Goal: Check status: Check status

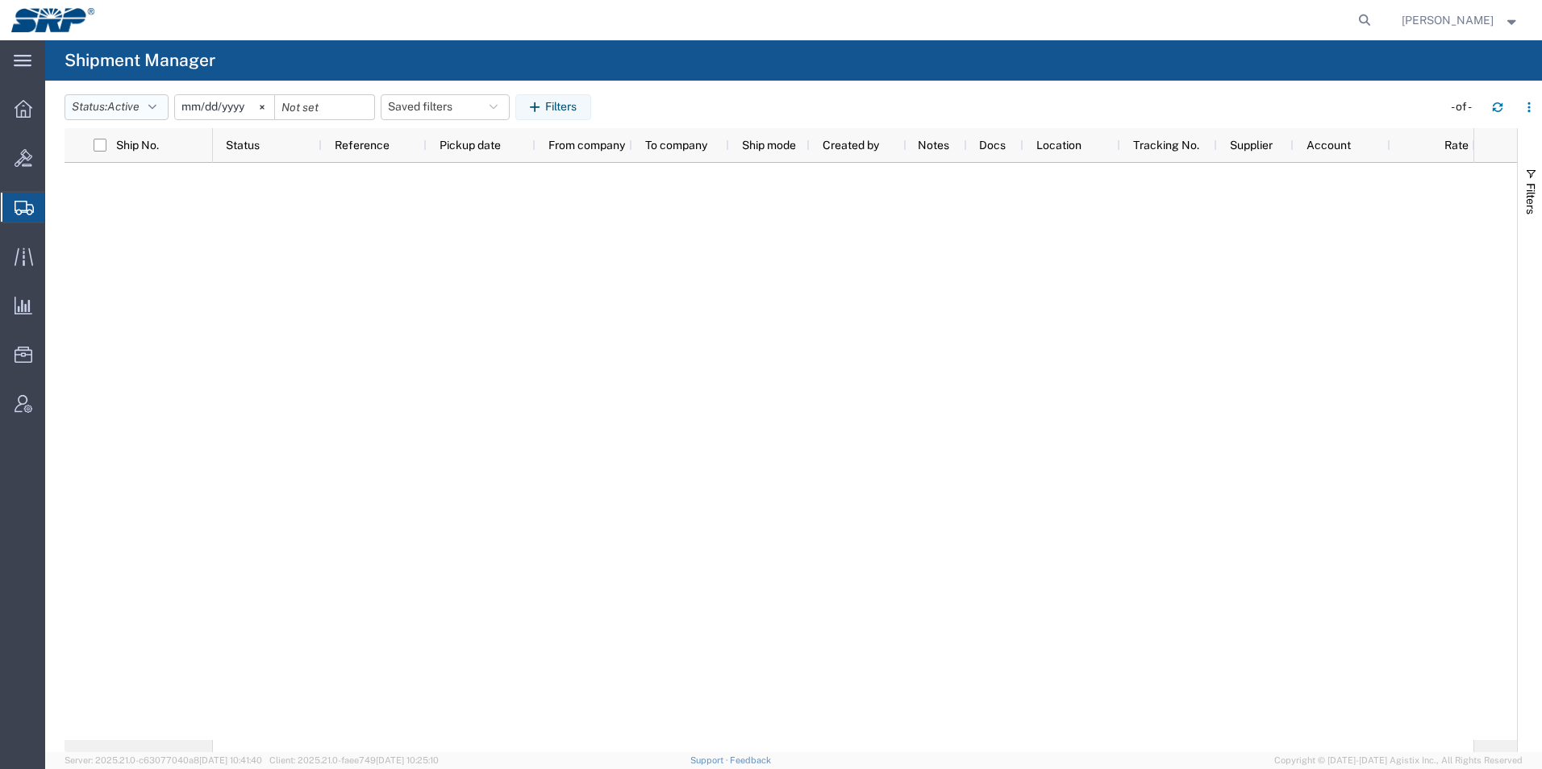
click at [119, 116] on button "Status: Active" at bounding box center [117, 107] width 104 height 26
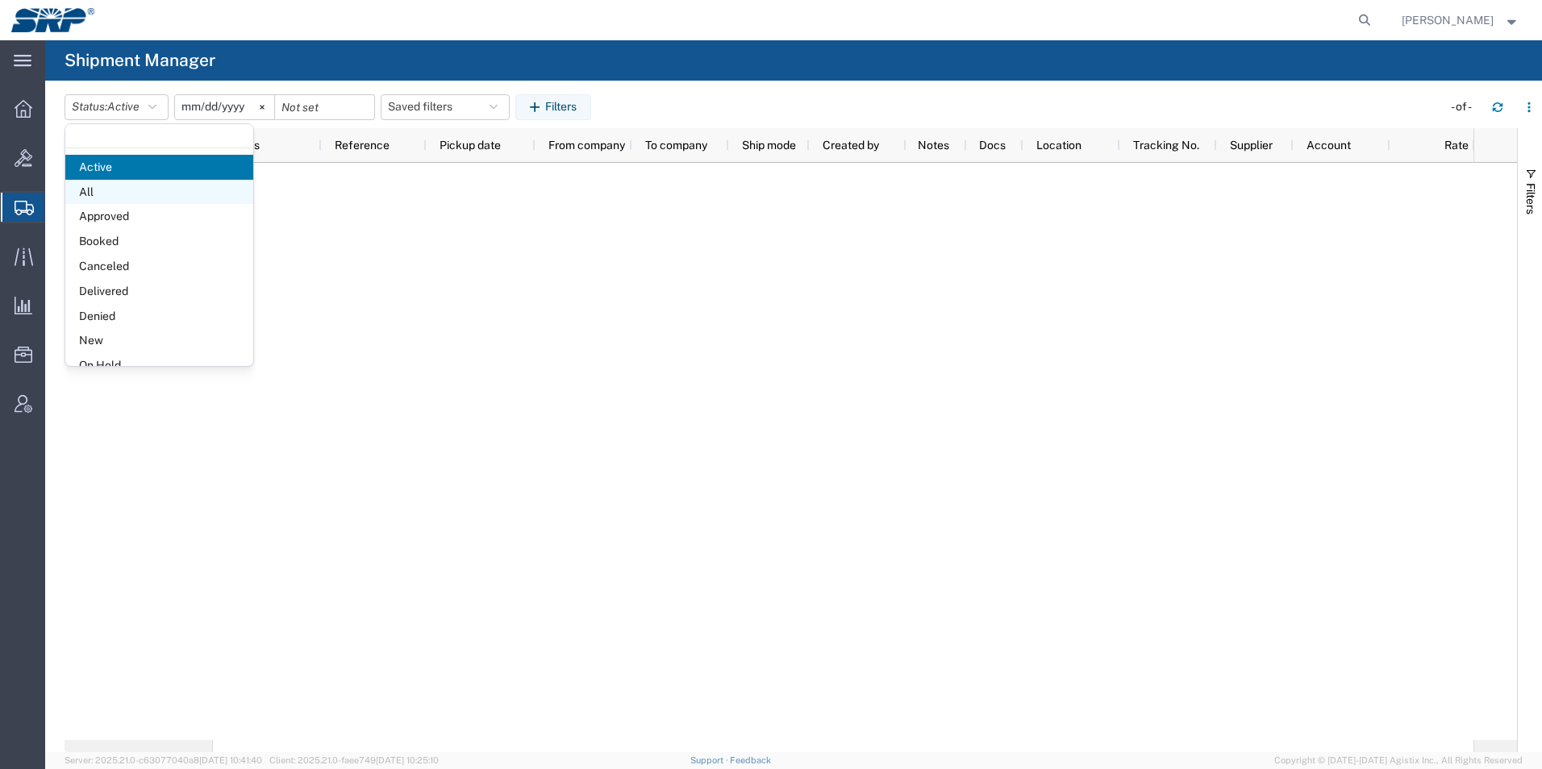
click at [95, 194] on span "All" at bounding box center [159, 192] width 188 height 25
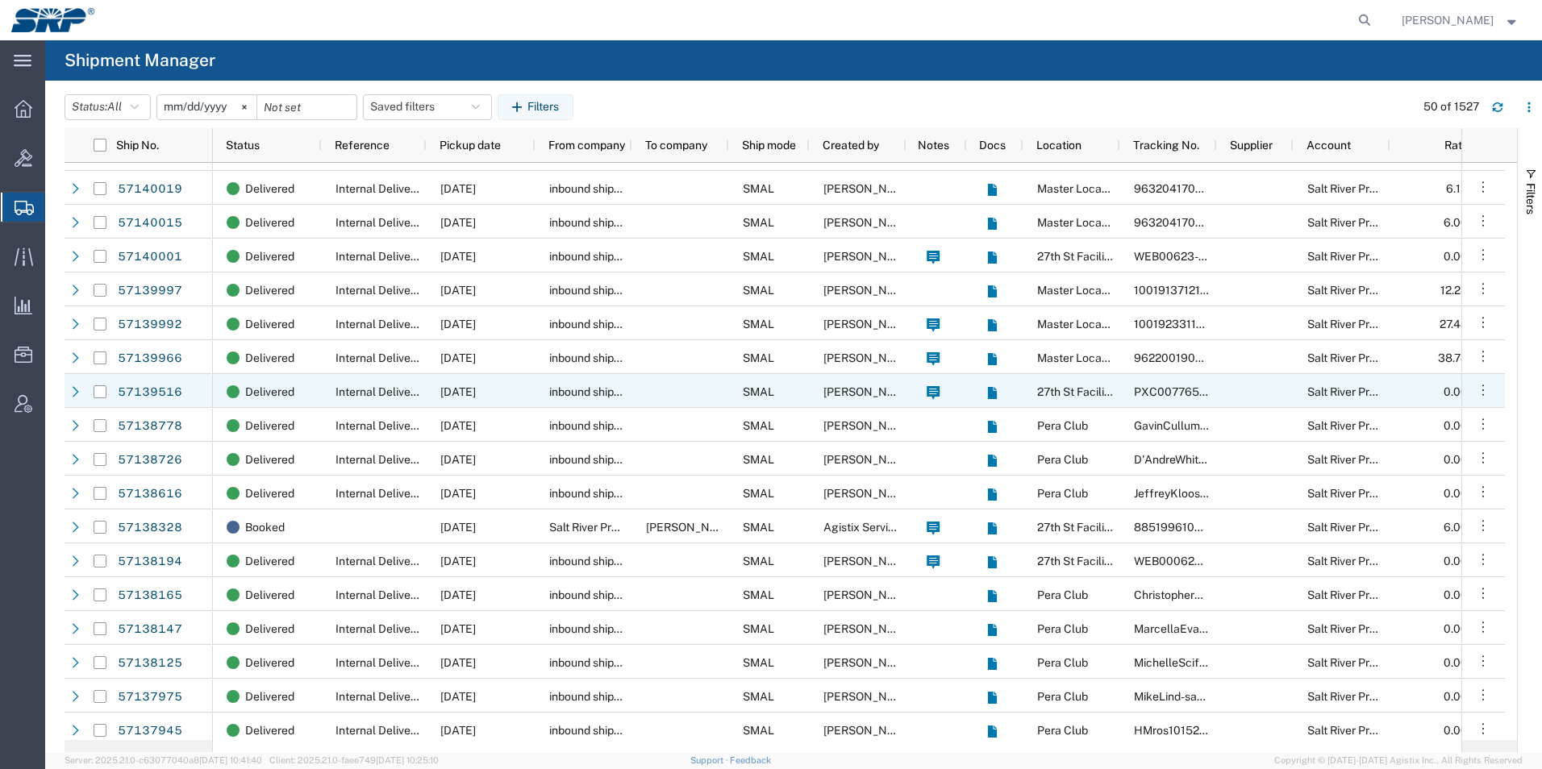
scroll to position [968, 0]
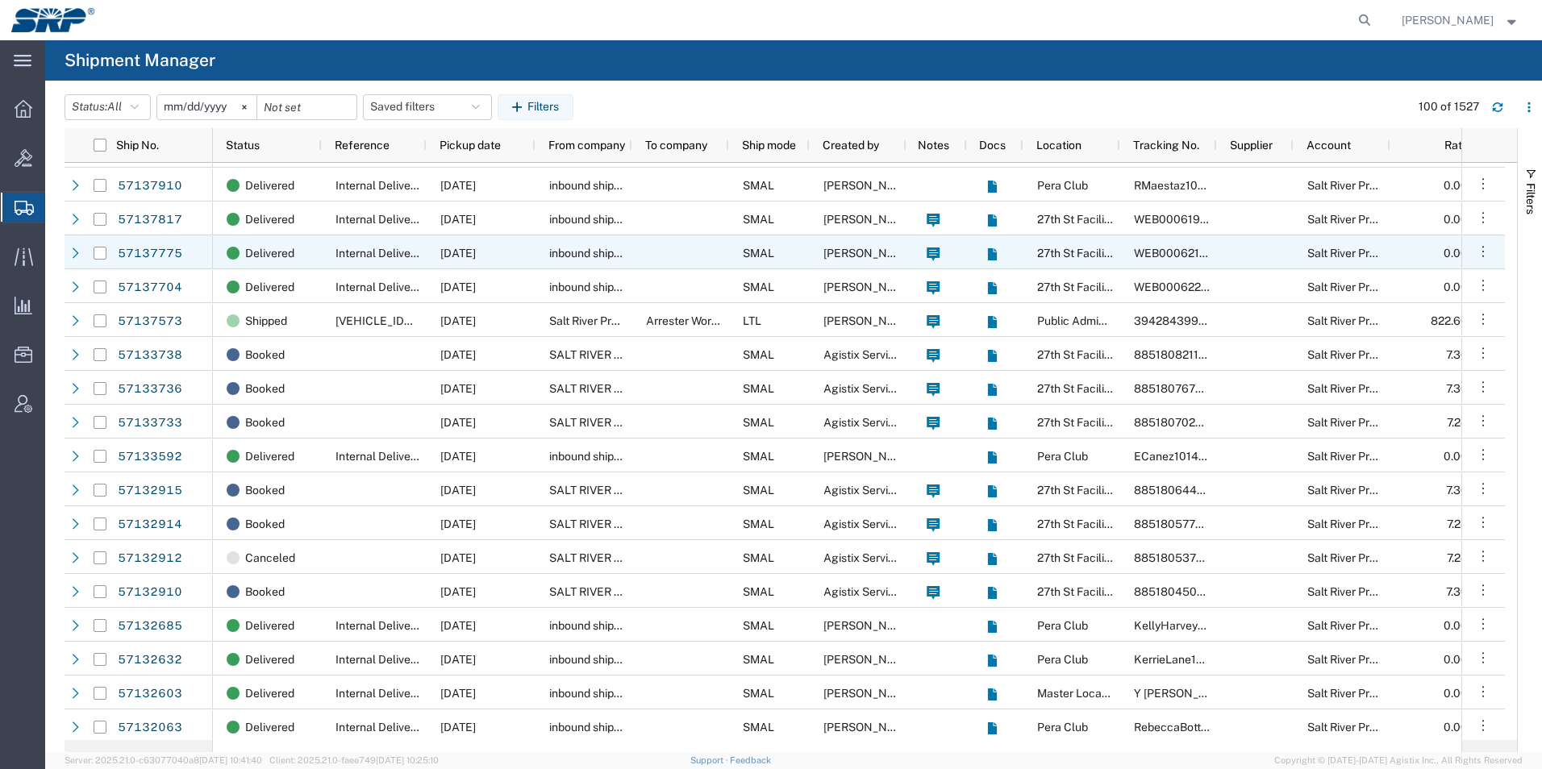
scroll to position [1451, 0]
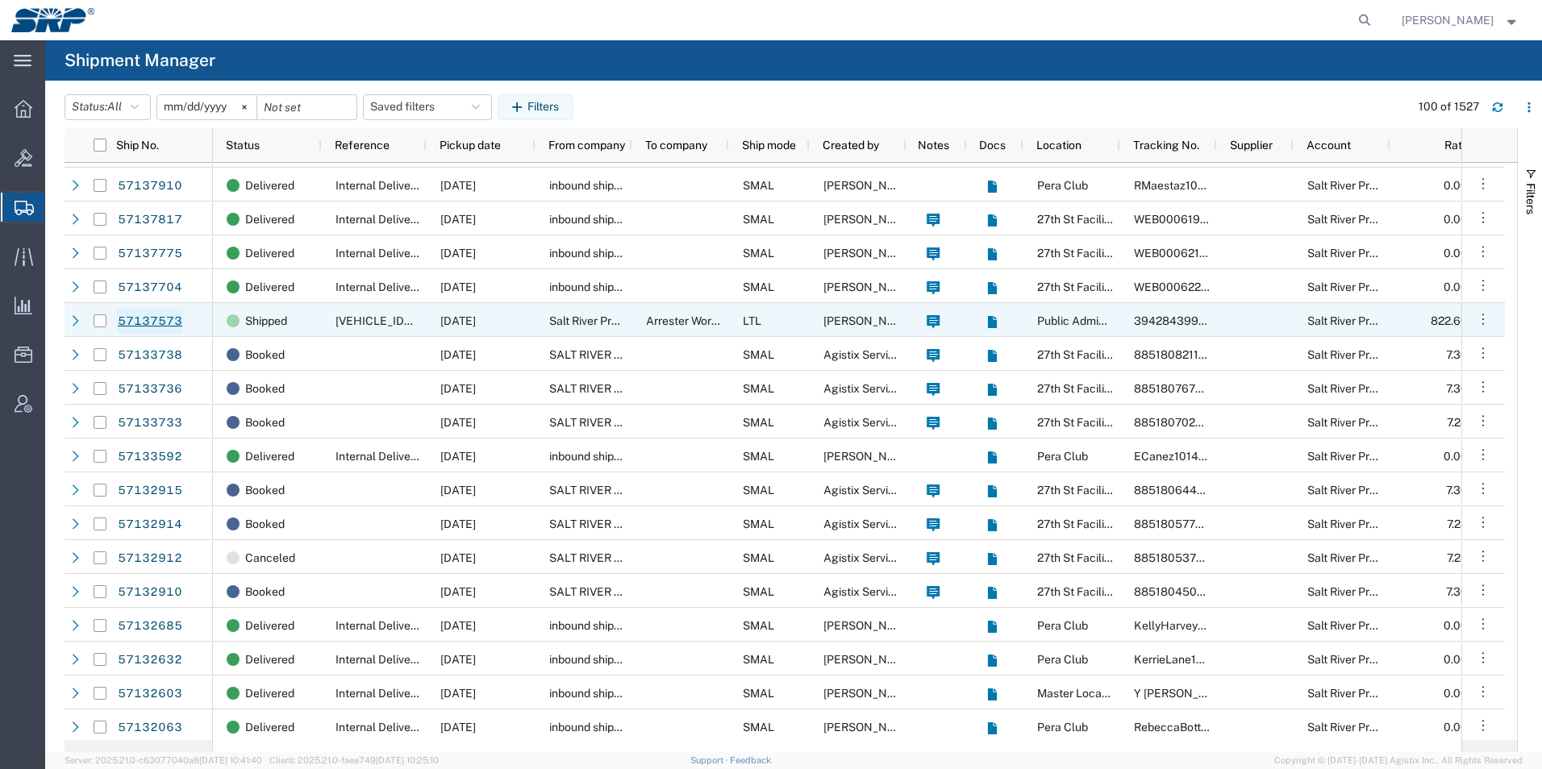
click at [126, 311] on link "57137573" at bounding box center [150, 321] width 66 height 26
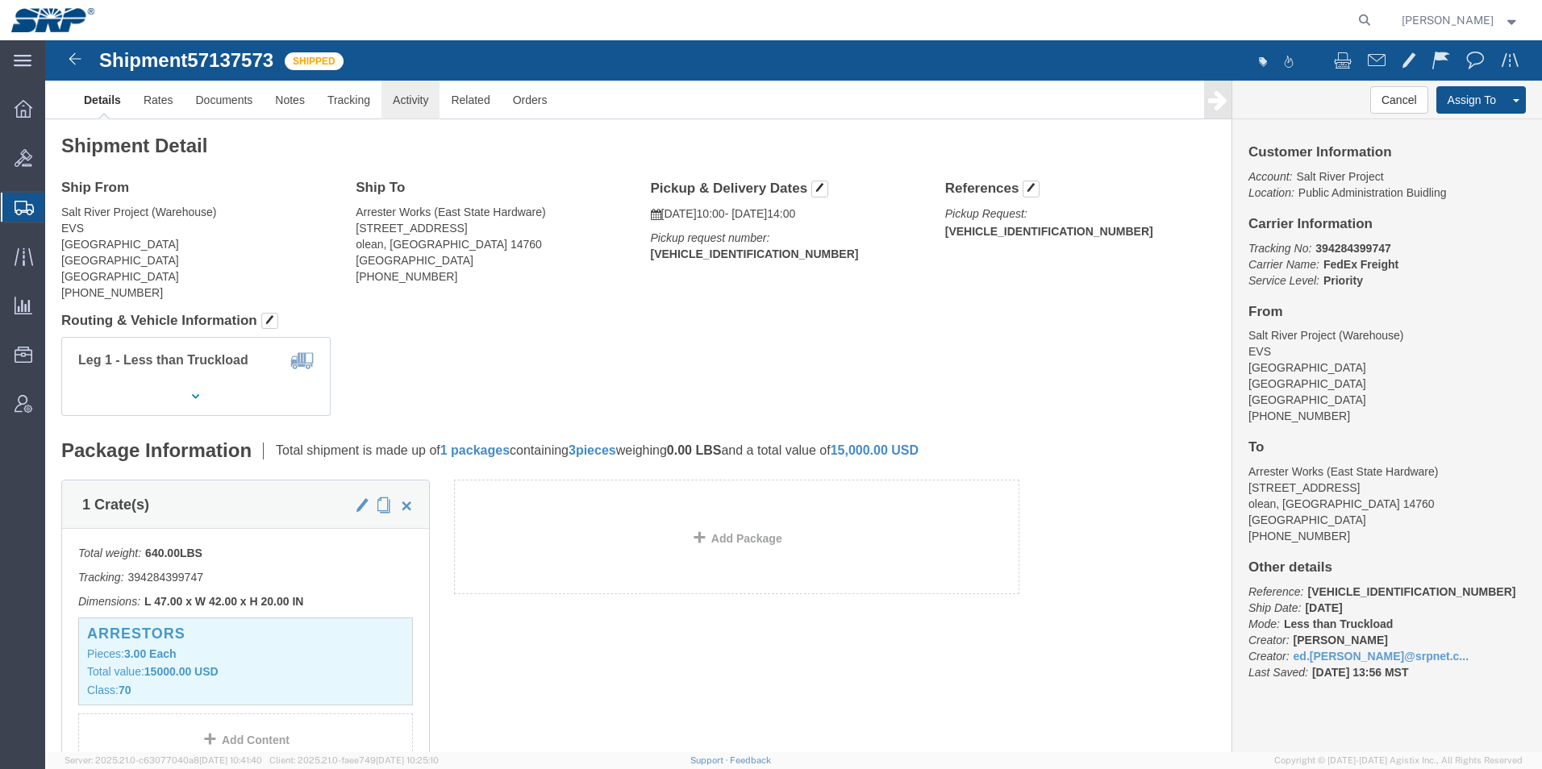
click link "Activity"
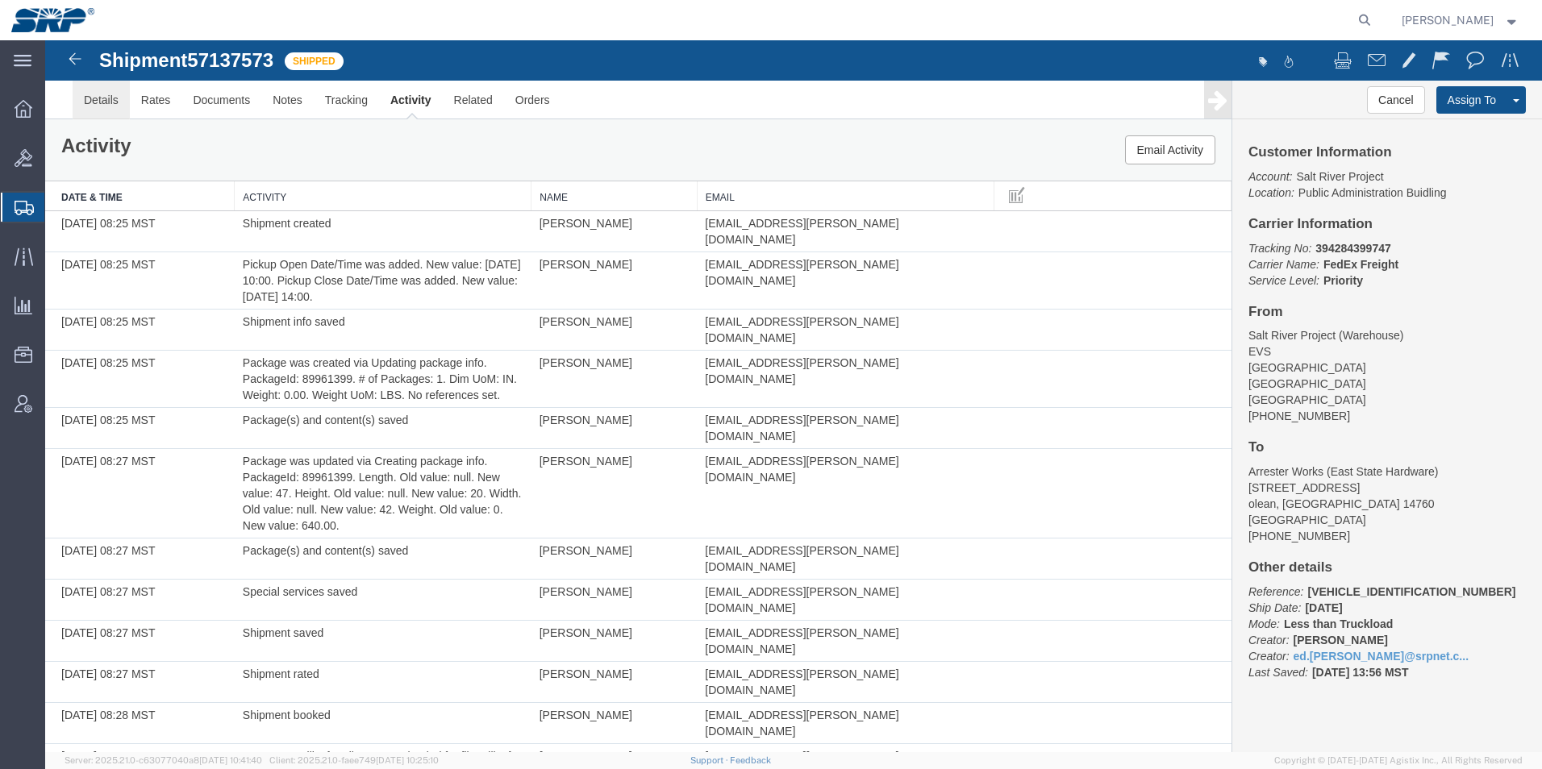
click at [98, 103] on link "Details" at bounding box center [101, 100] width 57 height 39
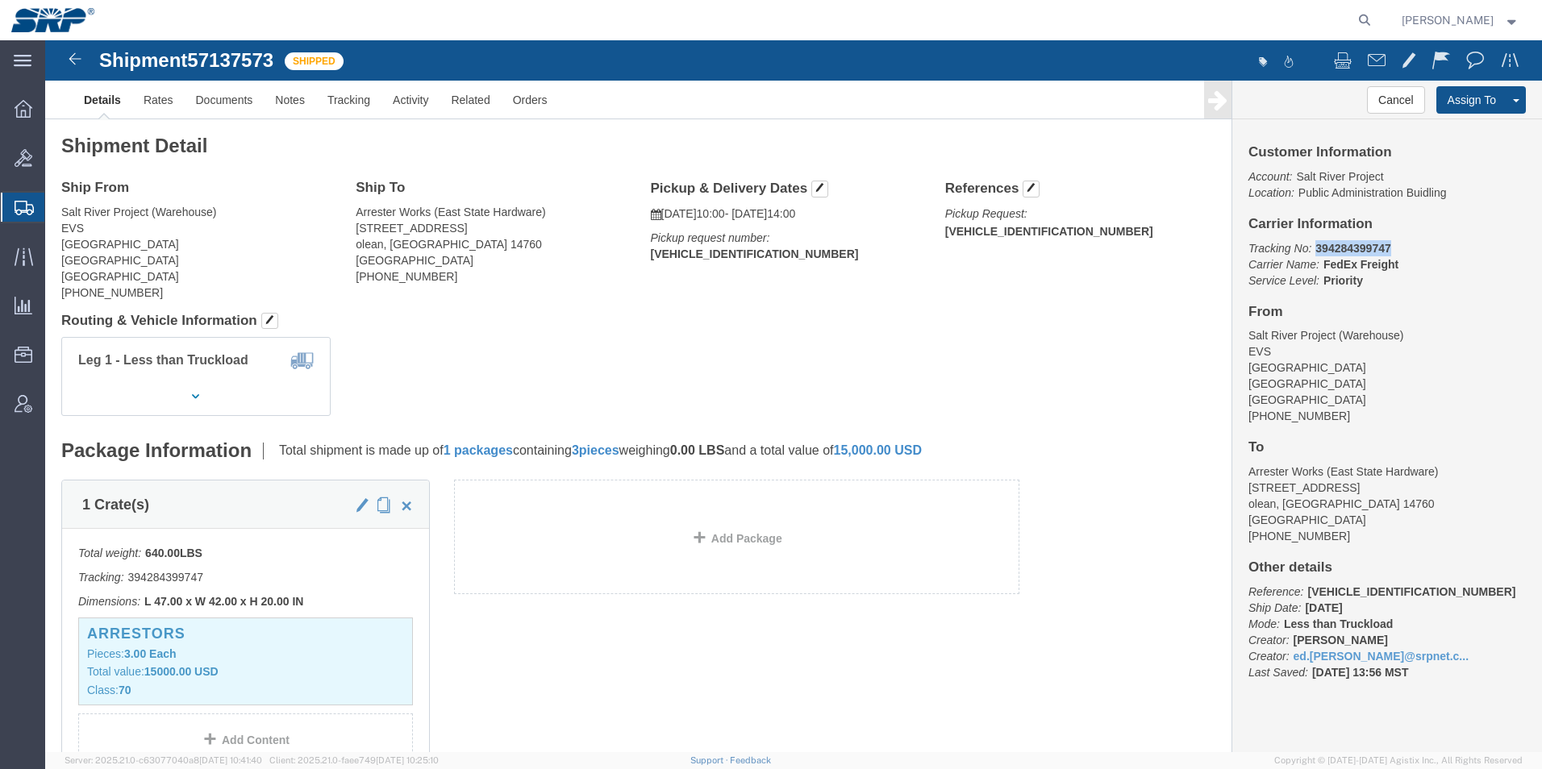
drag, startPoint x: 1338, startPoint y: 206, endPoint x: 1262, endPoint y: 215, distance: 76.3
click p "Tracking No: 394284399747 Carrier Name: FedEx Freight FedEx Freight Service Lev…"
copy b "394284399747"
